Goal: Task Accomplishment & Management: Use online tool/utility

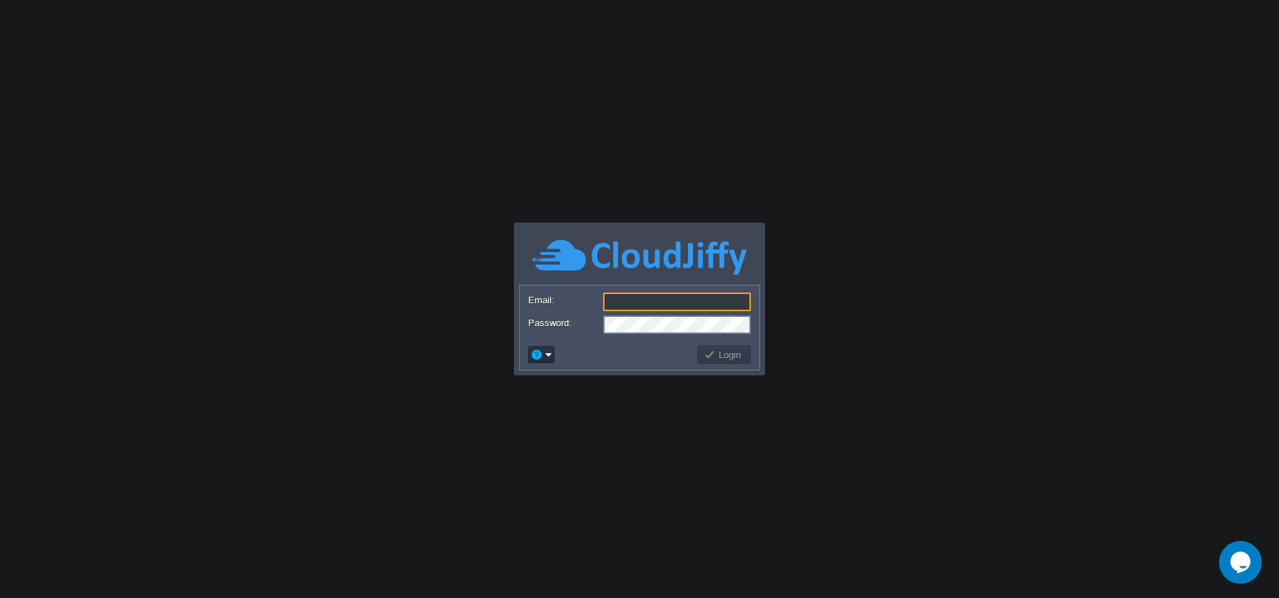
type input "[EMAIL_ADDRESS][DOMAIN_NAME]"
click at [674, 345] on td at bounding box center [610, 354] width 169 height 23
click at [710, 353] on button "Login" at bounding box center [724, 354] width 41 height 13
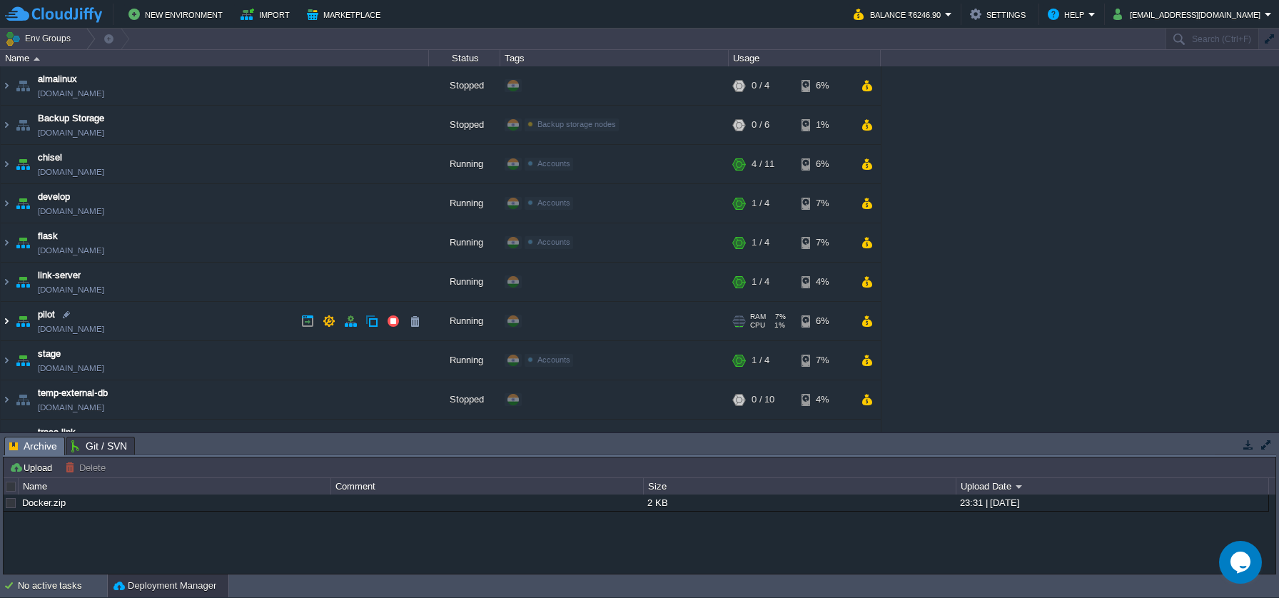
click at [11, 318] on img at bounding box center [6, 321] width 11 height 39
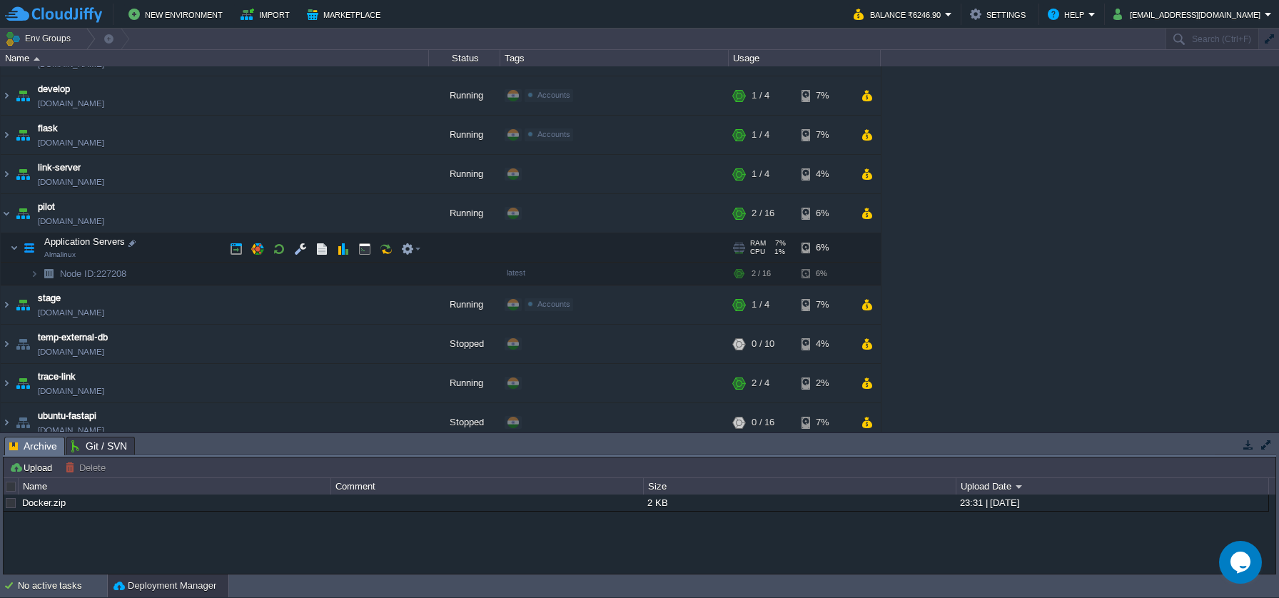
scroll to position [71, 0]
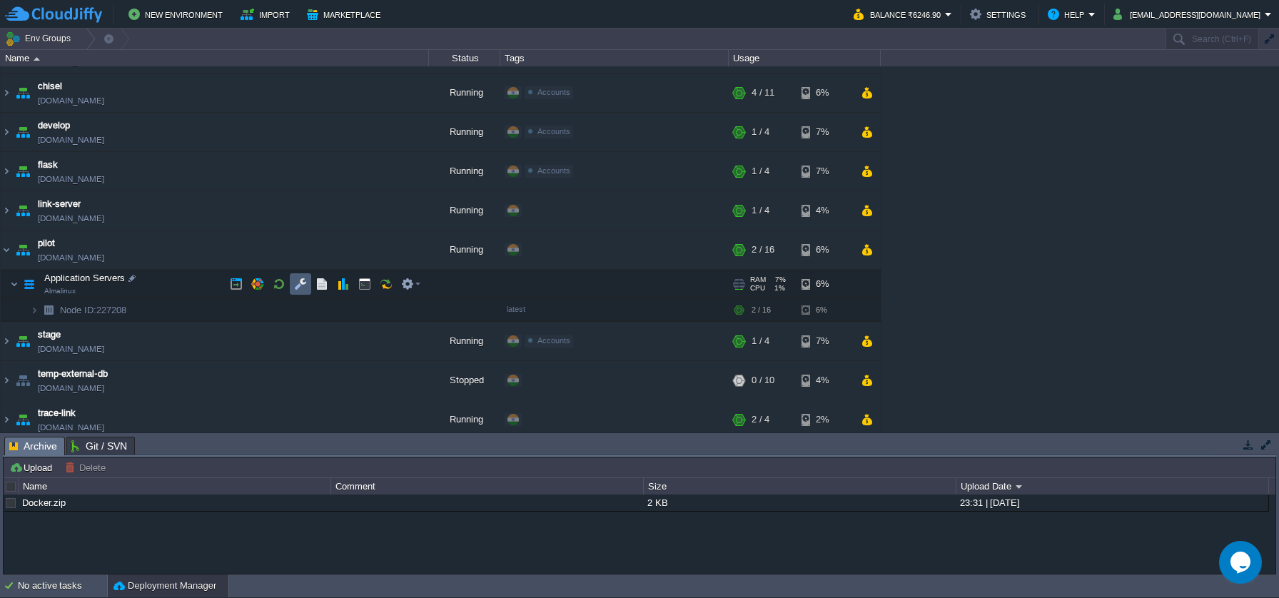
click at [303, 282] on button "button" at bounding box center [300, 284] width 13 height 13
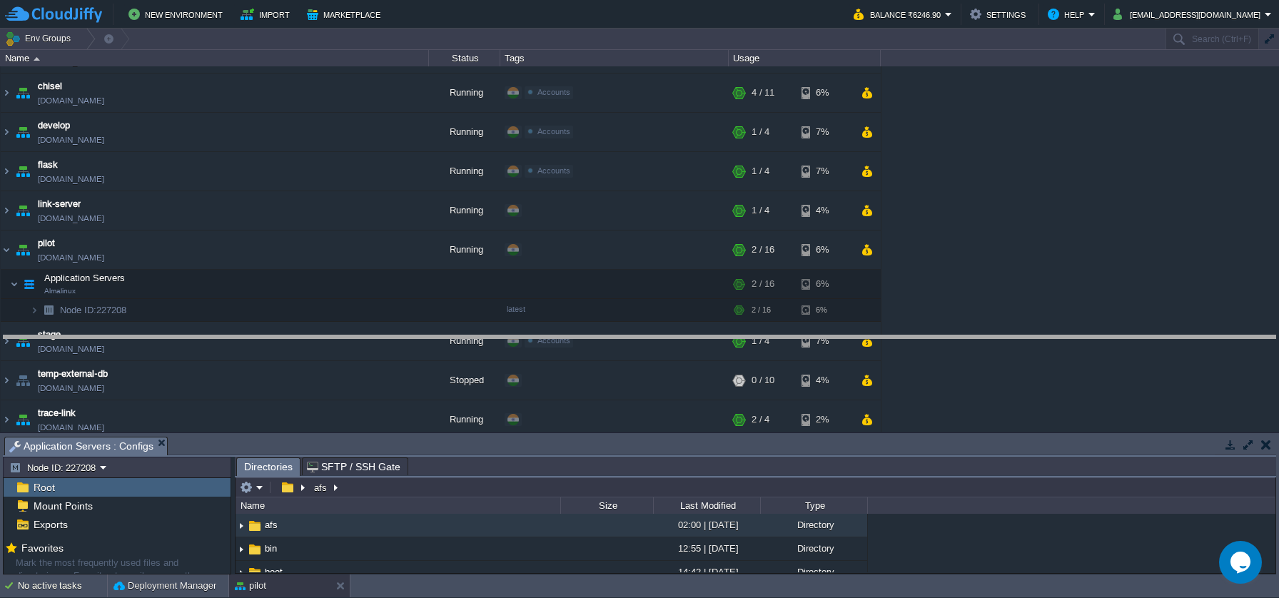
drag, startPoint x: 579, startPoint y: 437, endPoint x: 570, endPoint y: 335, distance: 101.7
click at [570, 335] on body "New Environment Import Marketplace Bonus ₹0.00 Upgrade Account Balance ₹6246.90…" at bounding box center [639, 299] width 1279 height 598
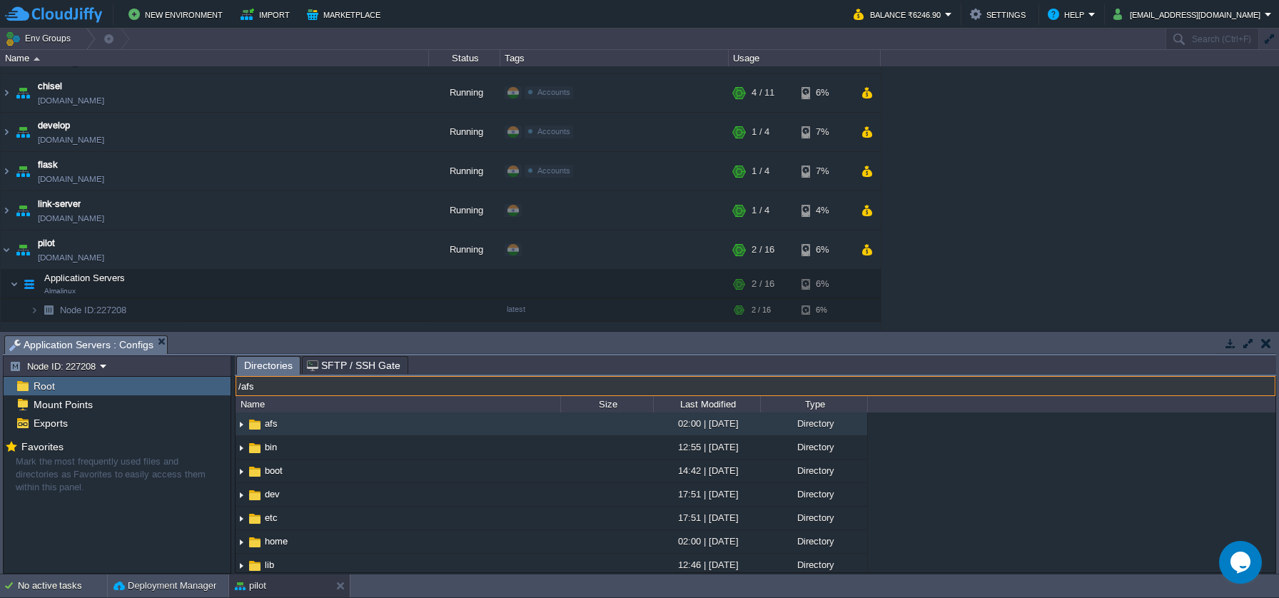
click at [349, 388] on input "/afs" at bounding box center [756, 386] width 1040 height 20
type input "/usr/share/nginx/html"
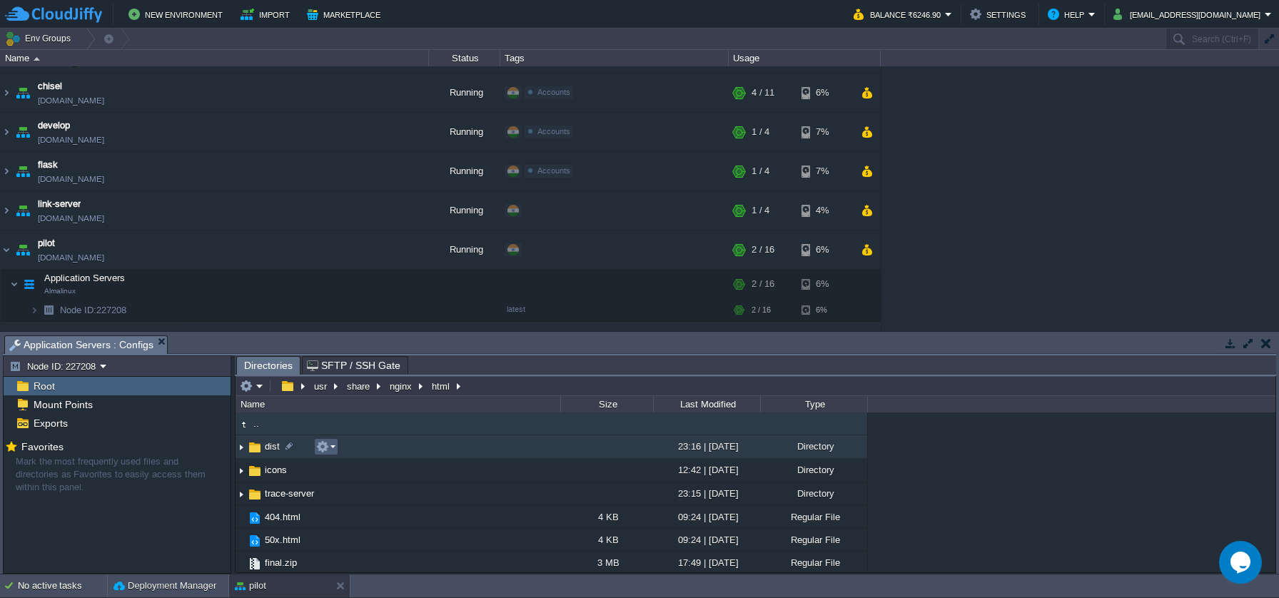
click at [333, 448] on em at bounding box center [325, 446] width 19 height 13
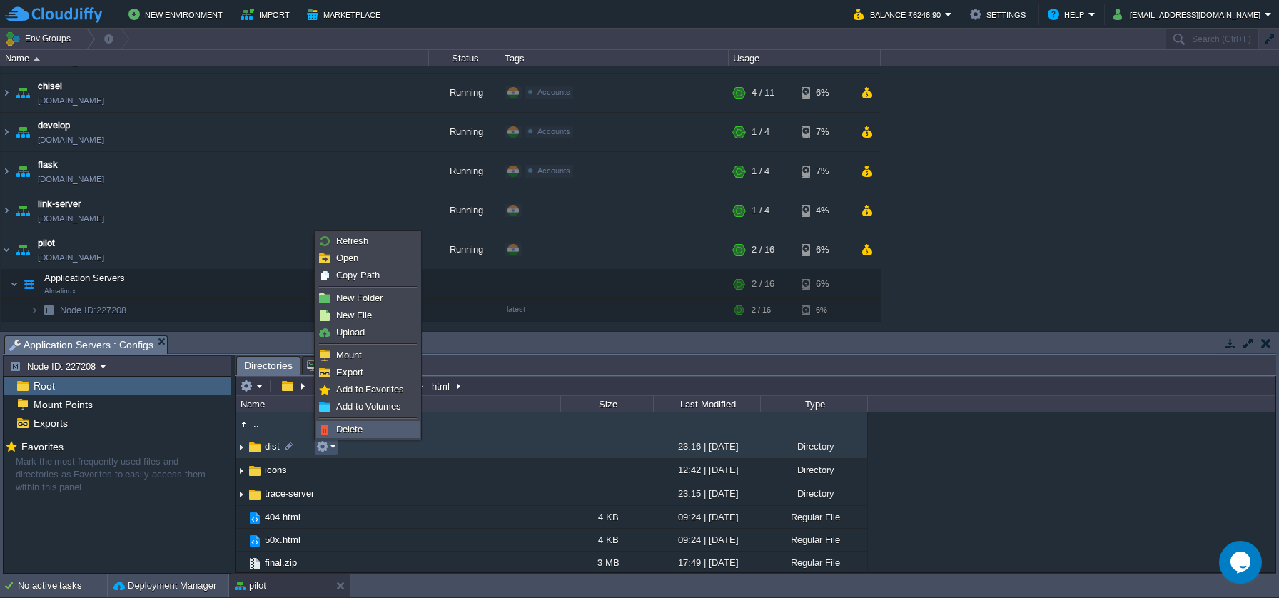
click at [340, 433] on span "Delete" at bounding box center [349, 429] width 26 height 11
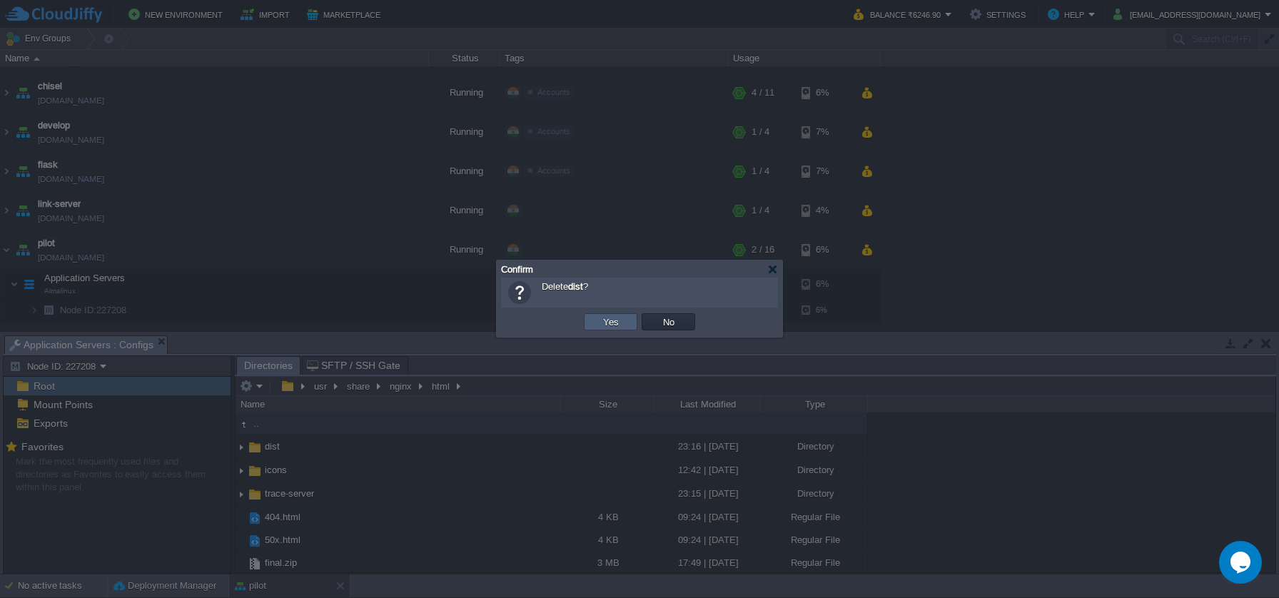
click at [589, 328] on td "Yes" at bounding box center [611, 321] width 54 height 17
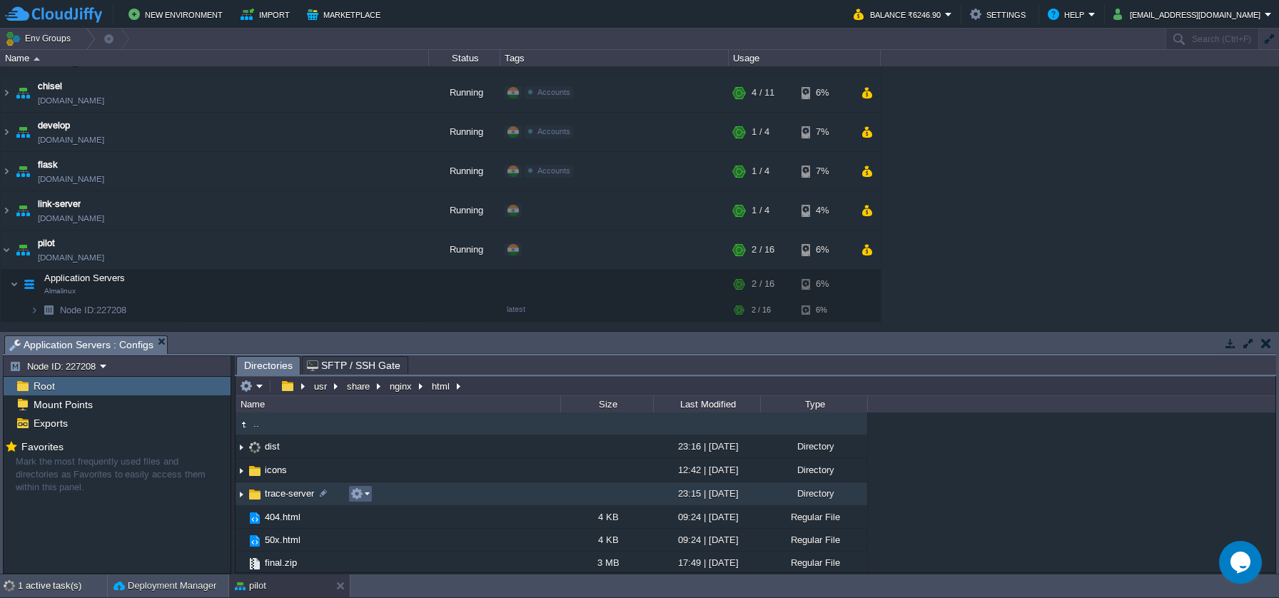
click at [365, 497] on em at bounding box center [359, 494] width 19 height 13
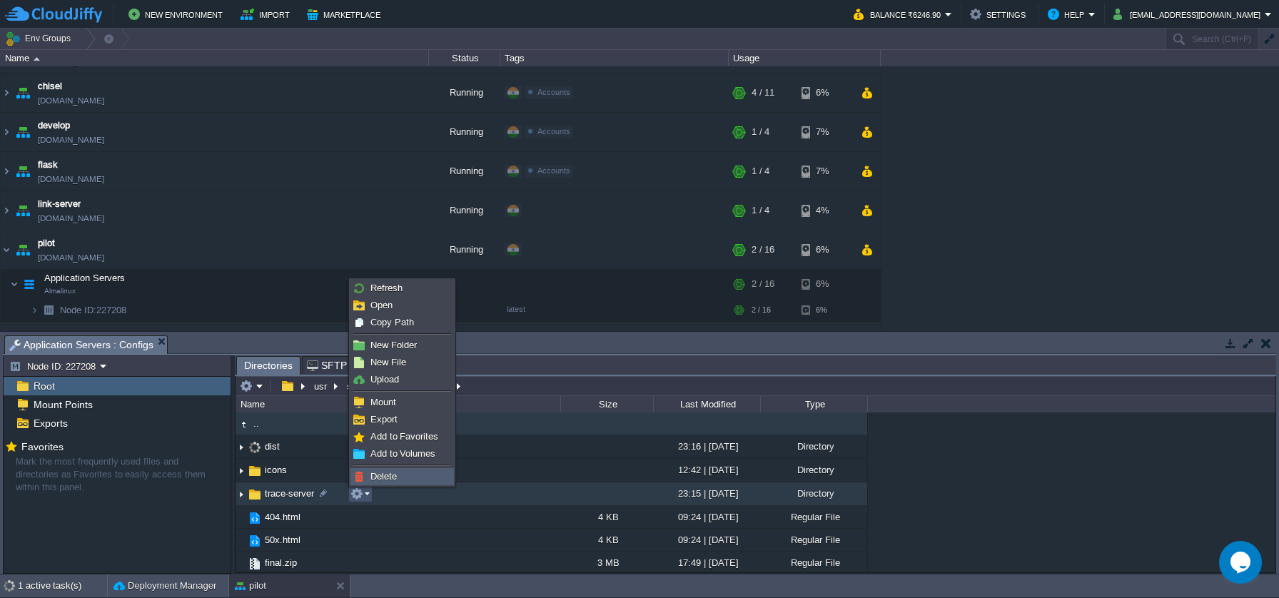
click at [384, 470] on link "Delete" at bounding box center [402, 477] width 102 height 16
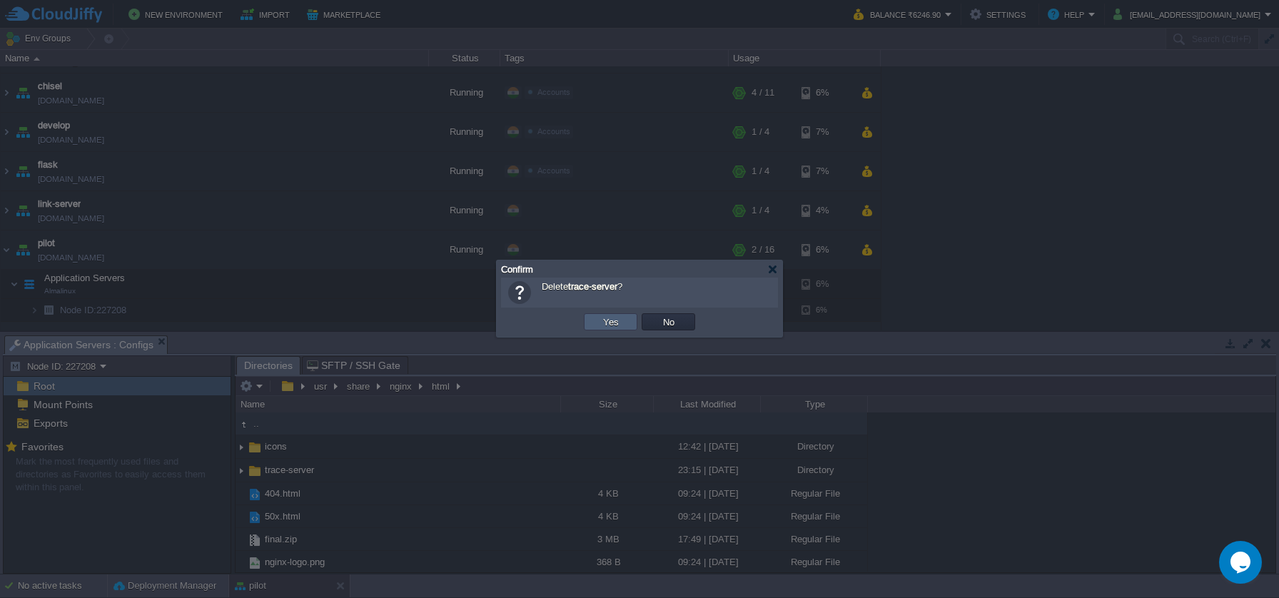
click at [615, 323] on button "Yes" at bounding box center [611, 322] width 24 height 13
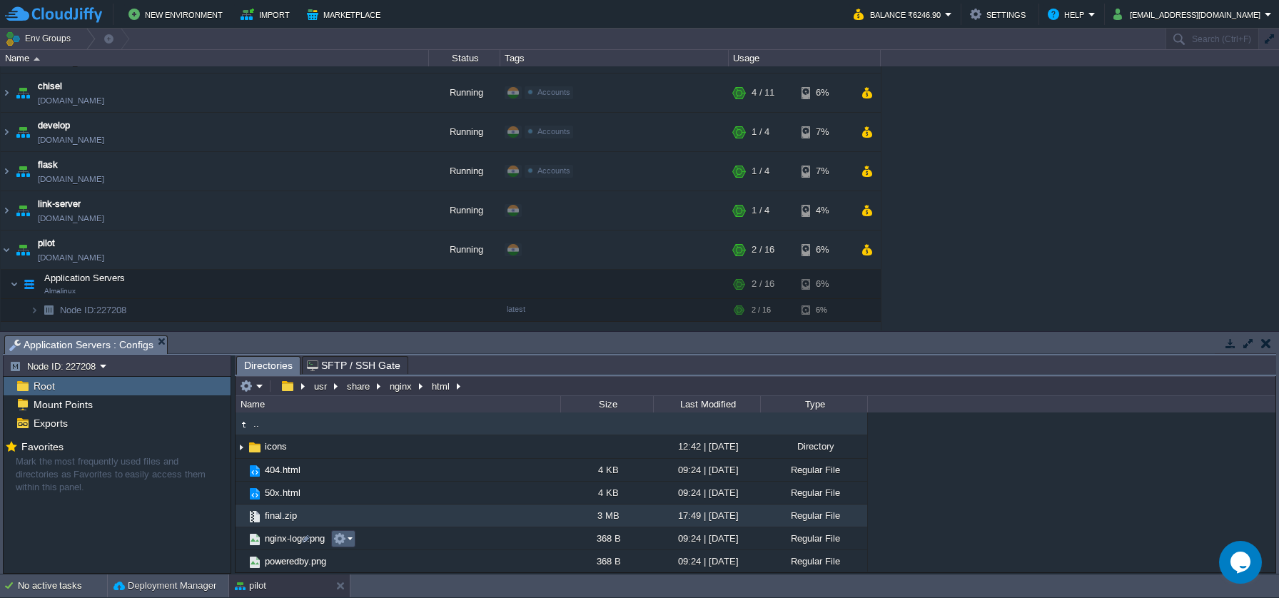
click at [347, 540] on em at bounding box center [342, 539] width 19 height 13
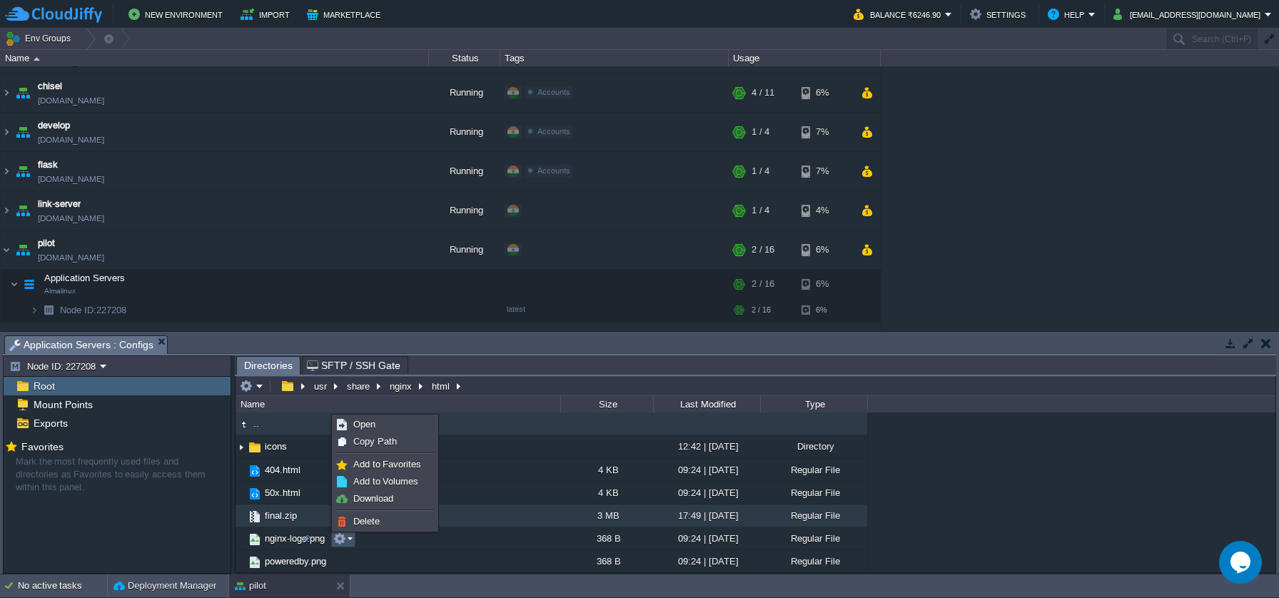
click at [316, 523] on td "final.zip" at bounding box center [398, 516] width 325 height 23
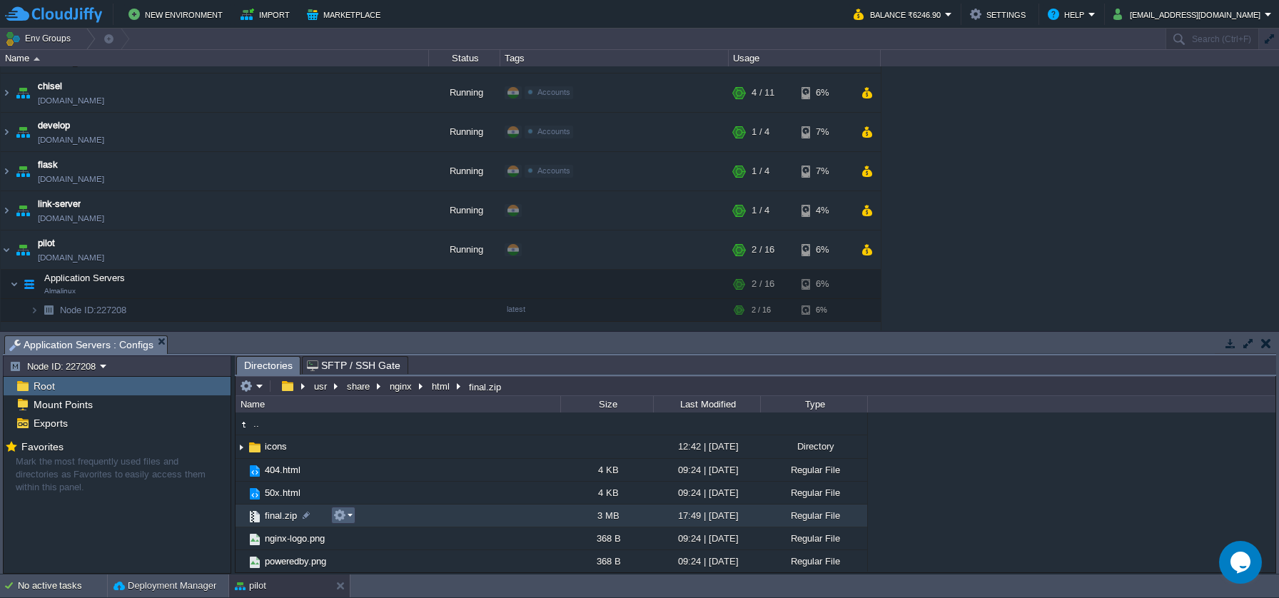
click at [349, 515] on em at bounding box center [342, 515] width 19 height 13
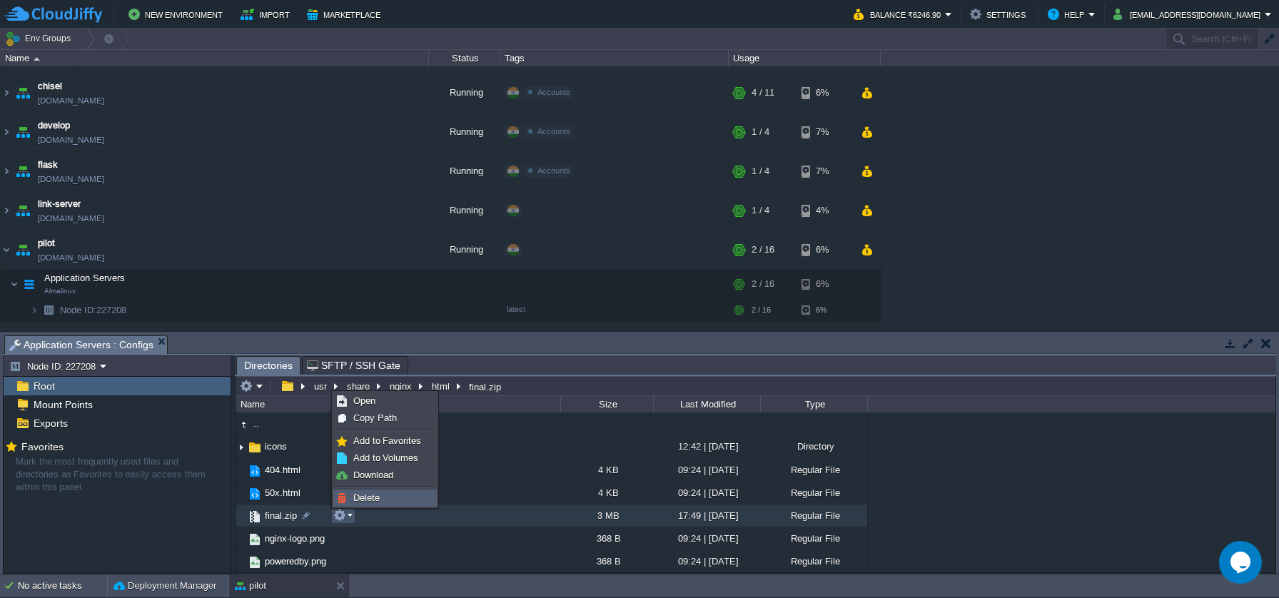
click at [353, 501] on span "Delete" at bounding box center [366, 498] width 26 height 11
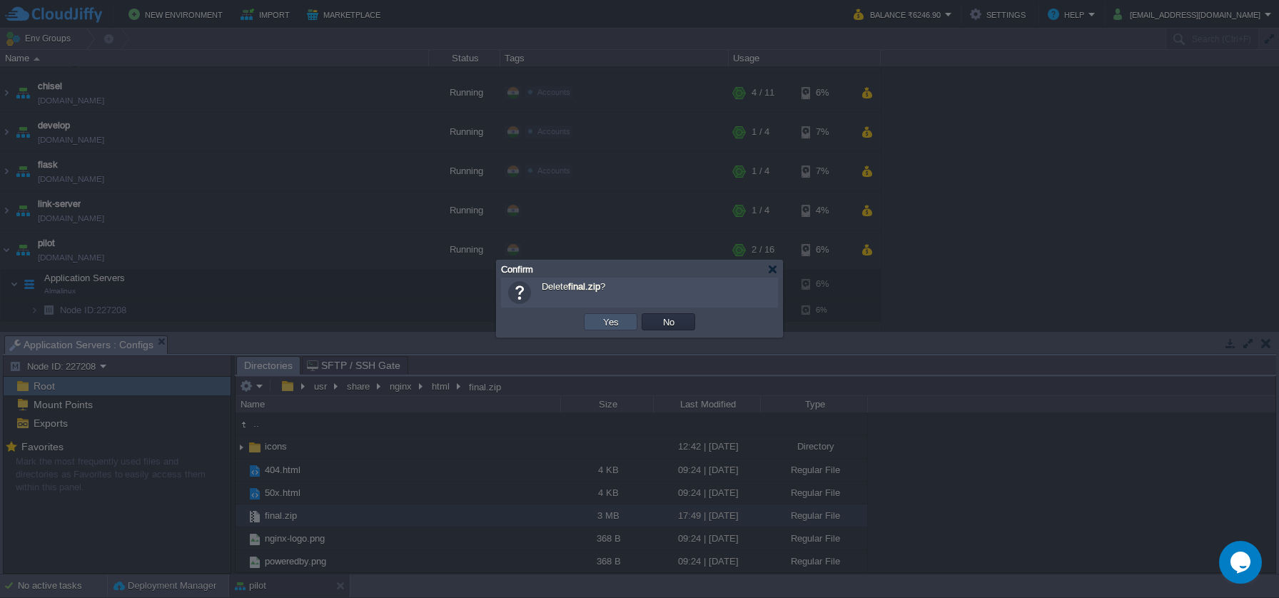
click at [602, 328] on button "Yes" at bounding box center [611, 322] width 24 height 13
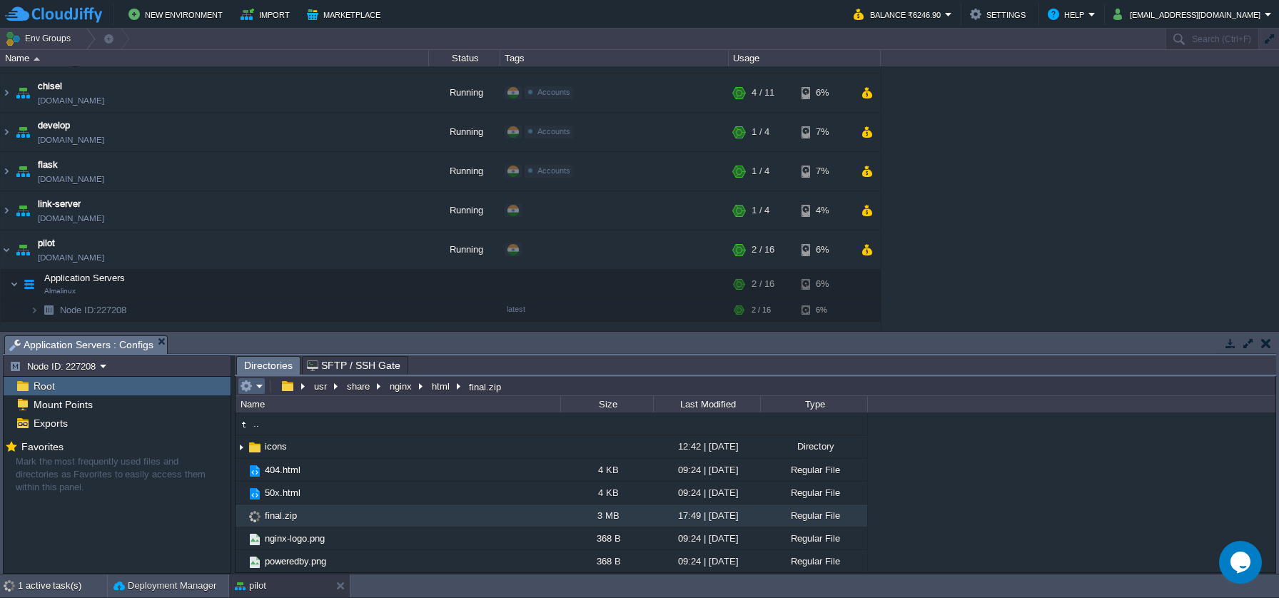
click at [263, 392] on em at bounding box center [252, 386] width 24 height 13
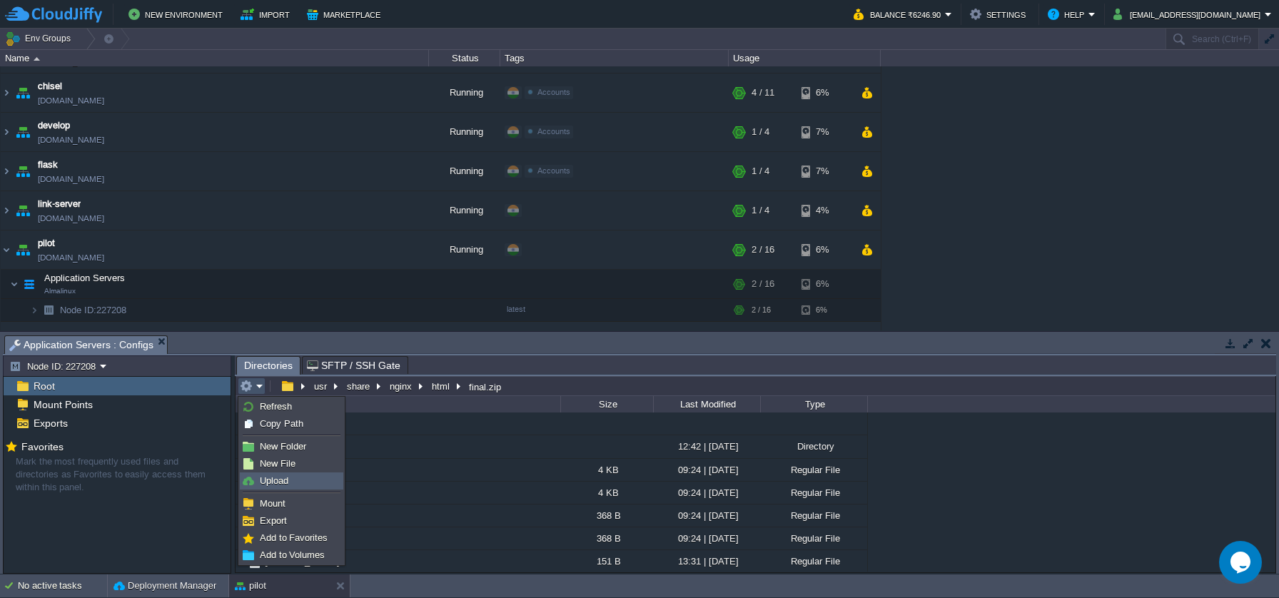
click at [294, 483] on link "Upload" at bounding box center [292, 481] width 102 height 16
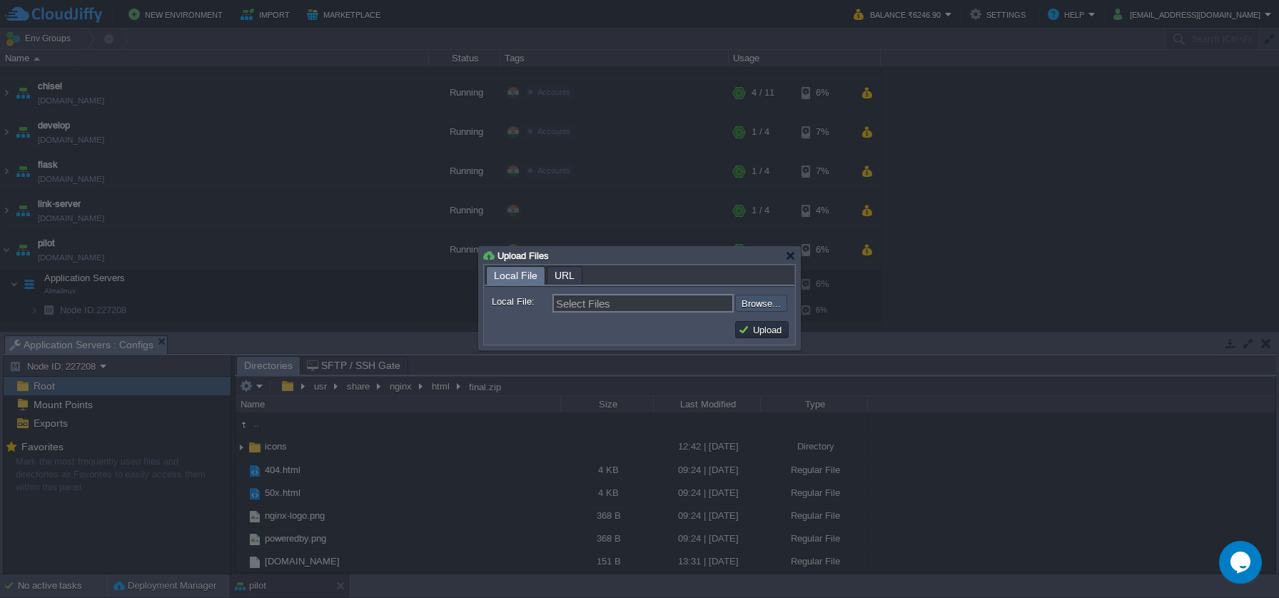
click at [737, 301] on input "file" at bounding box center [697, 303] width 181 height 17
type input "C:\fakepath\final.zip"
type input "final.zip"
click at [748, 326] on button "Upload" at bounding box center [762, 329] width 48 height 13
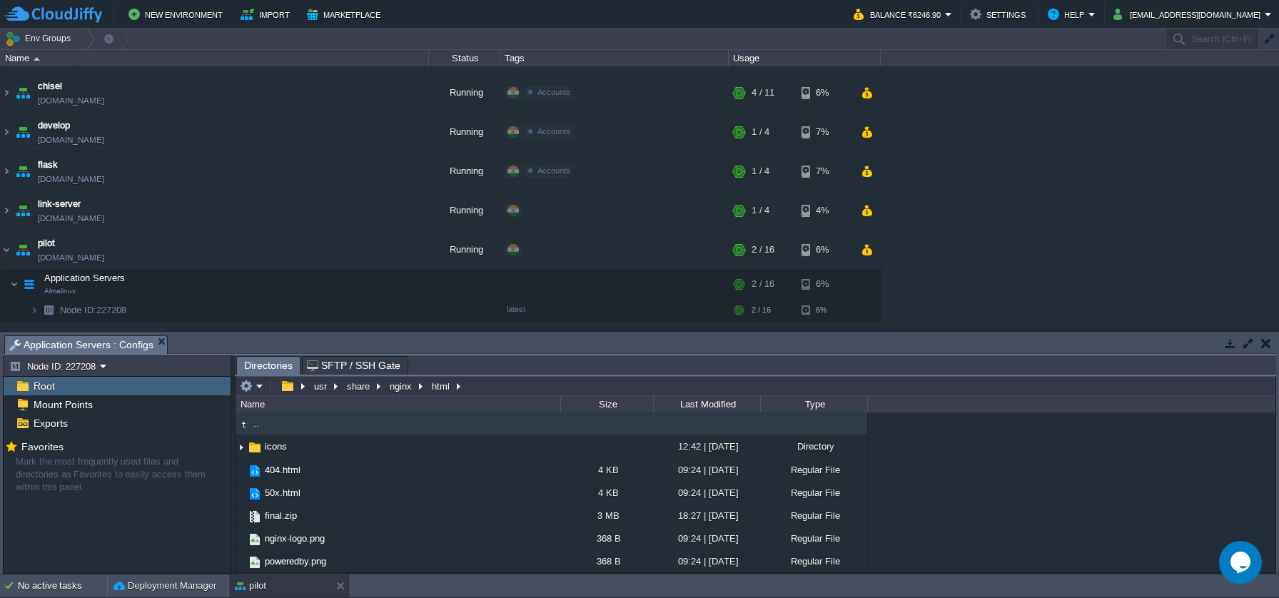
type input "/usr/share/nginx/html"
click at [567, 387] on input "/usr/share/nginx/html" at bounding box center [756, 386] width 1040 height 20
click at [362, 283] on button "button" at bounding box center [364, 284] width 13 height 13
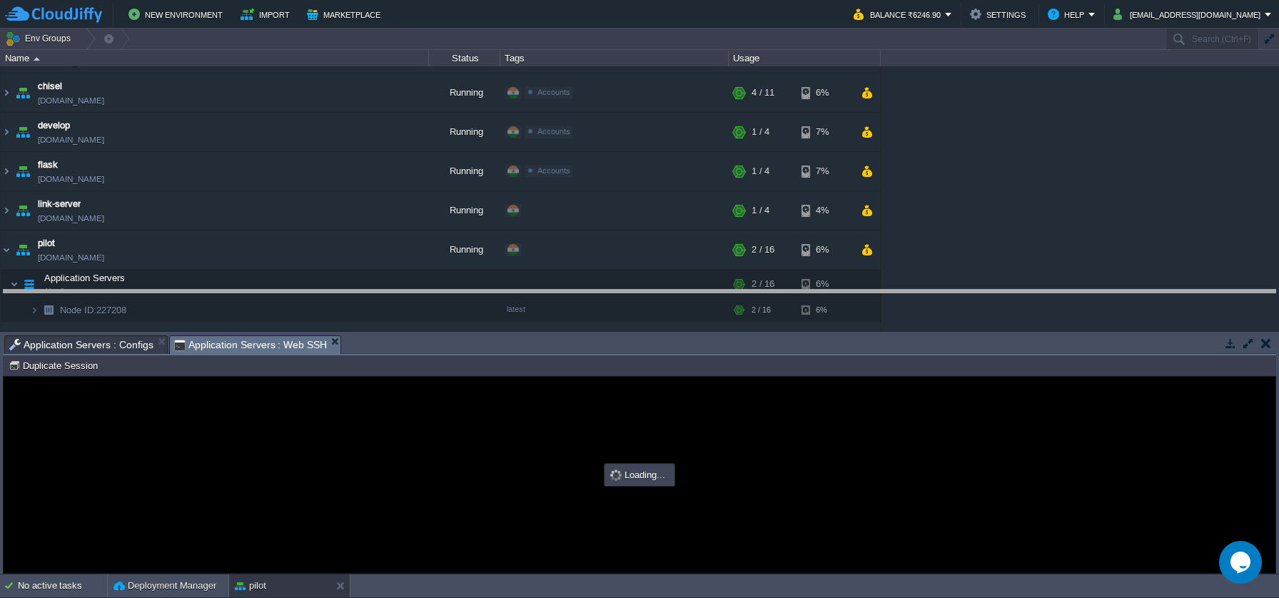
drag, startPoint x: 602, startPoint y: 339, endPoint x: 612, endPoint y: 293, distance: 46.8
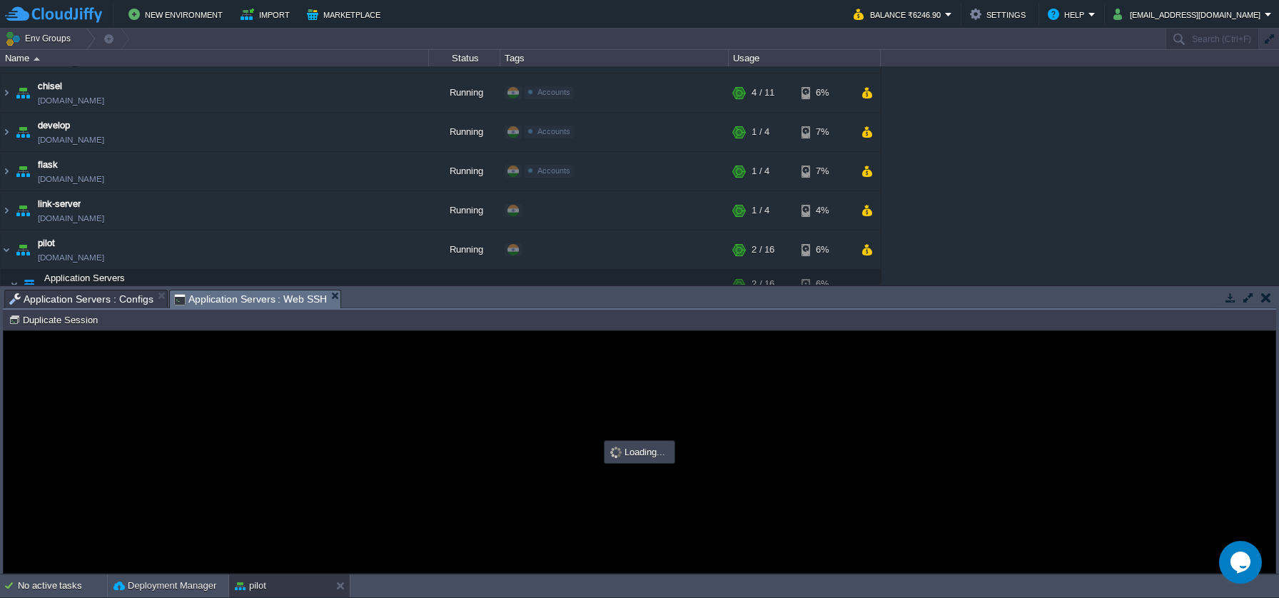
scroll to position [0, 0]
type input "#000000"
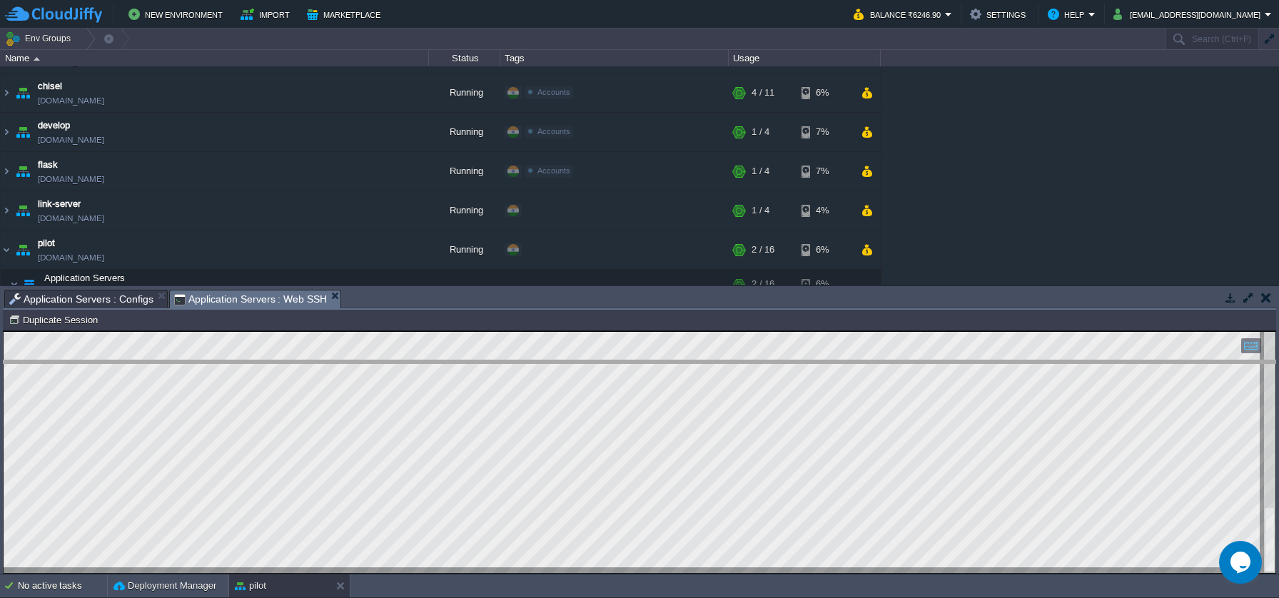
drag, startPoint x: 473, startPoint y: 290, endPoint x: 485, endPoint y: 369, distance: 80.2
click at [485, 369] on body "New Environment Import Marketplace Bonus ₹0.00 Upgrade Account Balance ₹6246.90…" at bounding box center [639, 299] width 1279 height 598
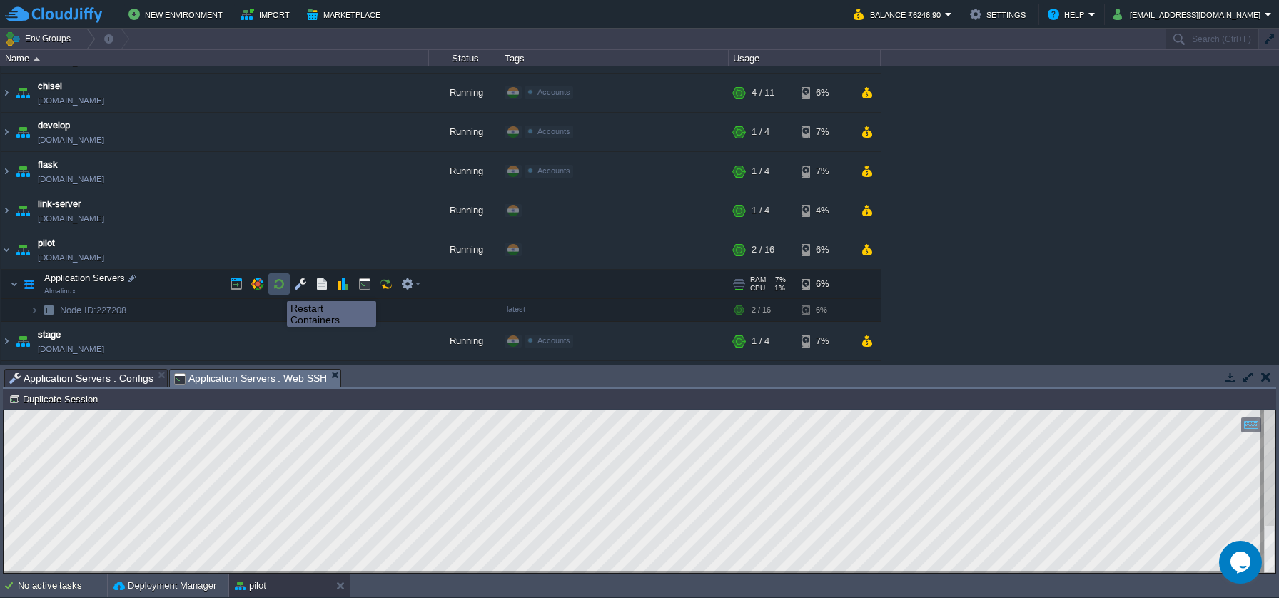
click at [276, 288] on button "button" at bounding box center [279, 284] width 13 height 13
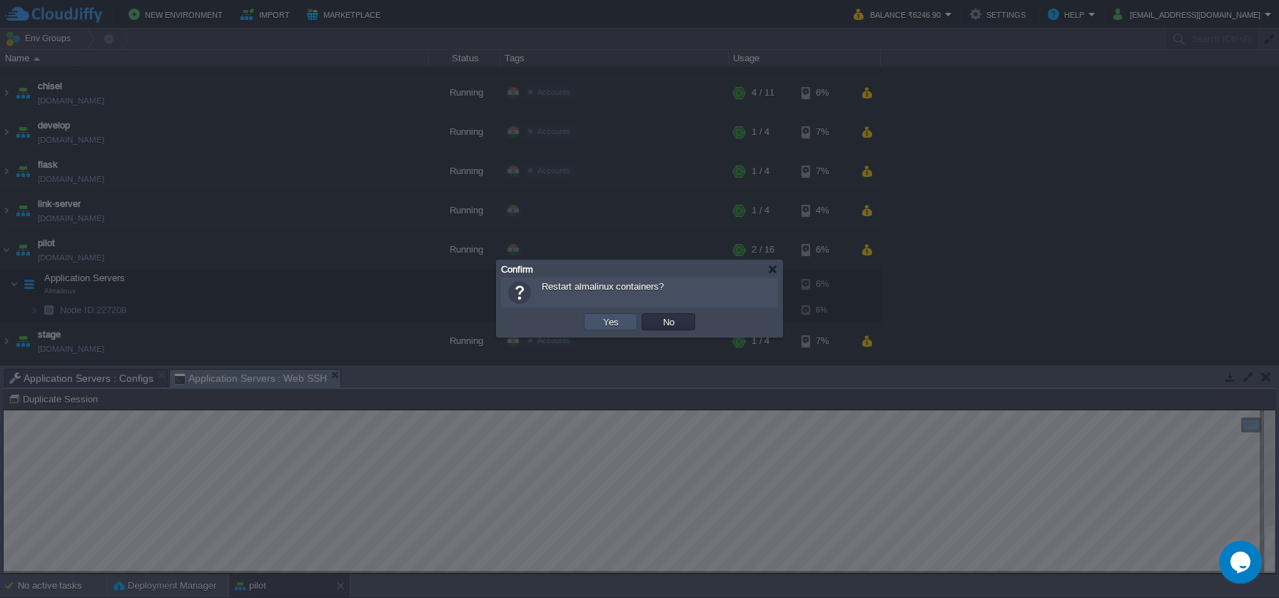
click at [602, 328] on button "Yes" at bounding box center [611, 322] width 24 height 13
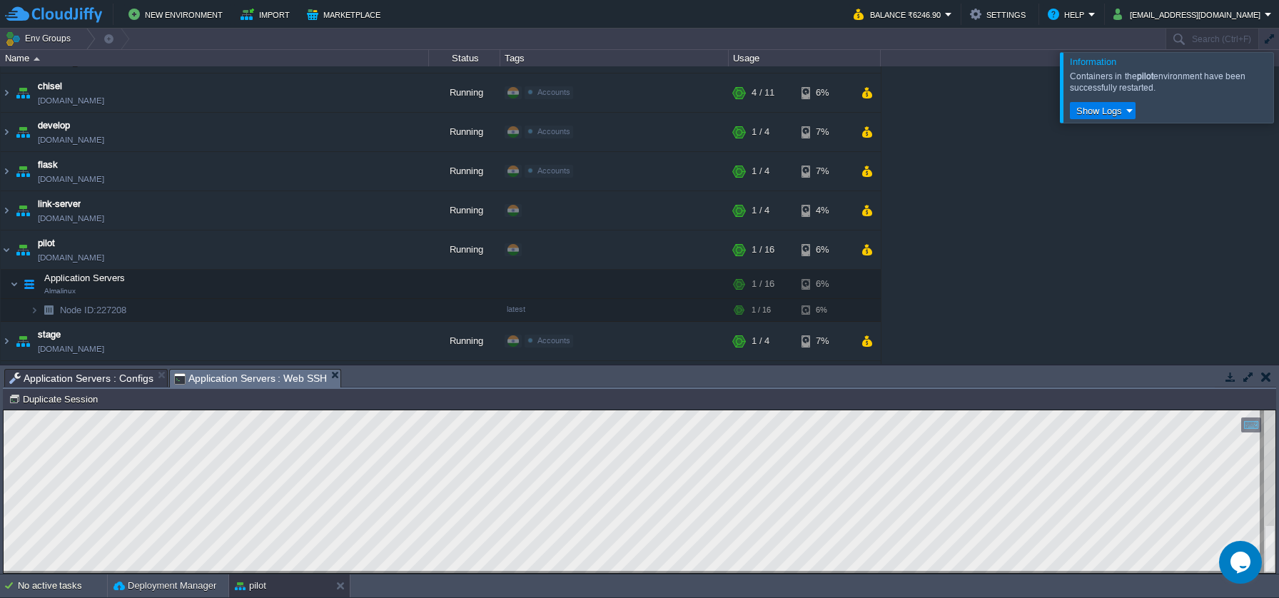
click at [1278, 81] on div at bounding box center [1296, 87] width 0 height 70
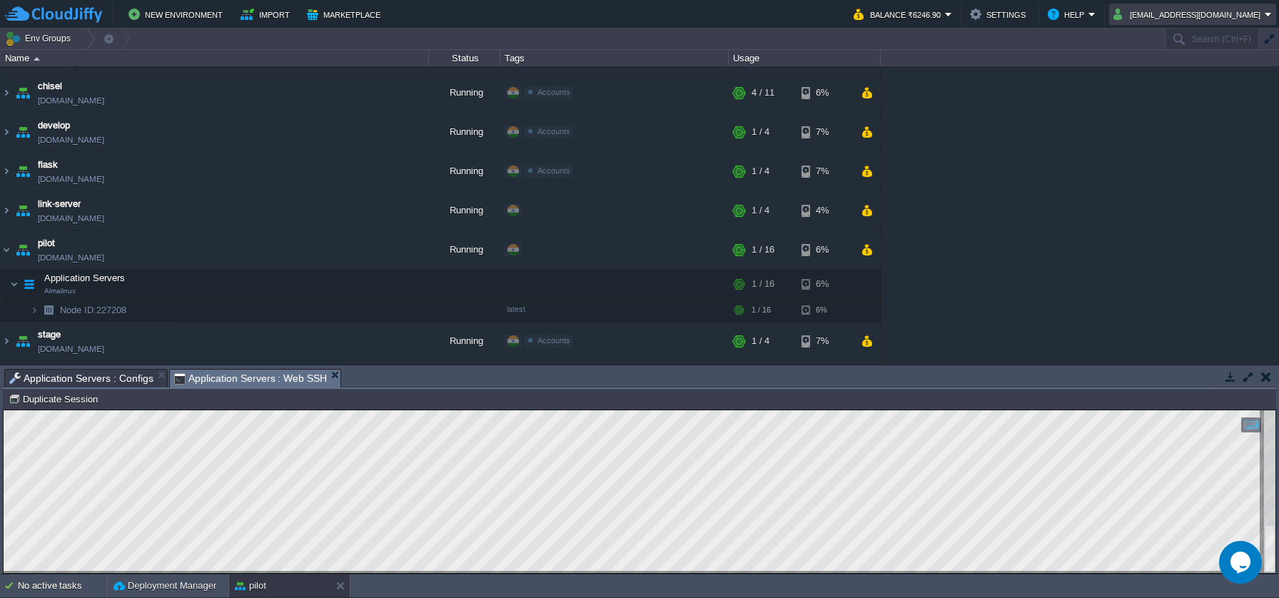
click at [1265, 19] on em "[EMAIL_ADDRESS][DOMAIN_NAME]" at bounding box center [1193, 14] width 158 height 17
click at [1214, 74] on link "Sign out" at bounding box center [1213, 76] width 119 height 16
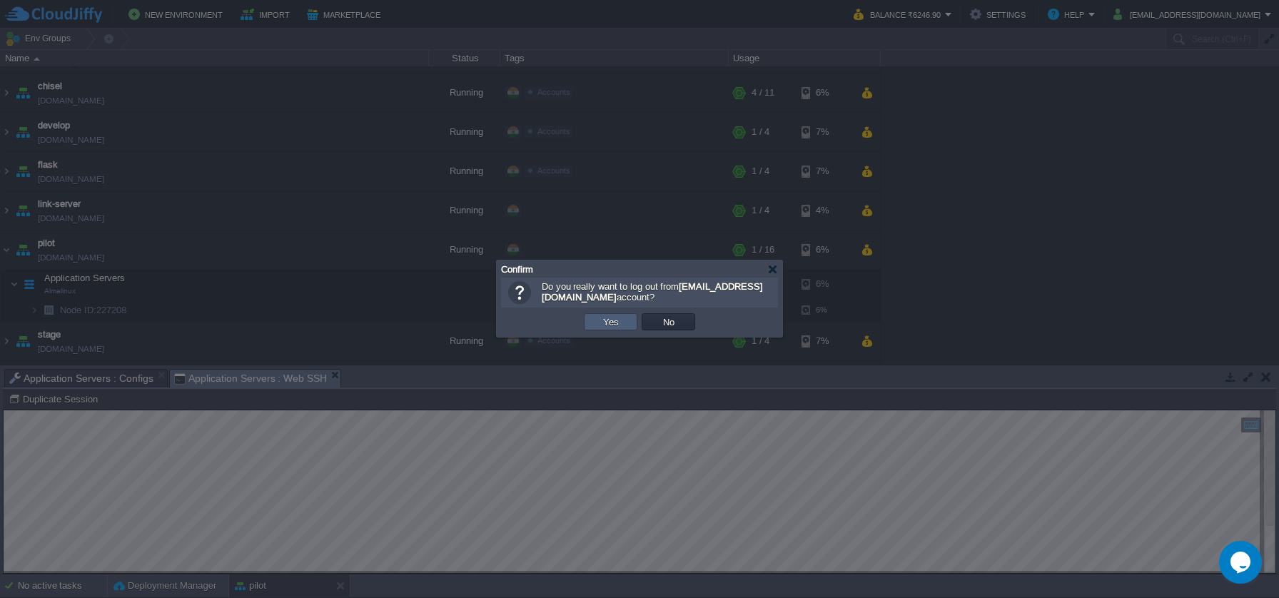
click at [635, 317] on td "Yes" at bounding box center [611, 321] width 54 height 17
